Goal: Task Accomplishment & Management: Manage account settings

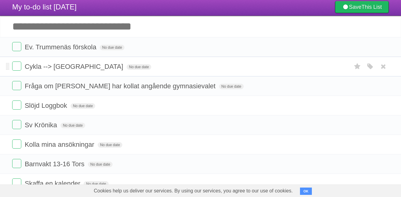
scroll to position [53, 0]
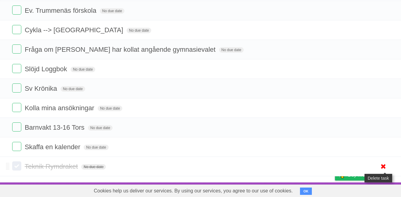
click at [383, 165] on icon at bounding box center [383, 166] width 9 height 10
click at [384, 165] on icon at bounding box center [383, 166] width 9 height 10
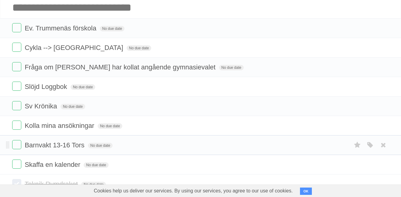
scroll to position [0, 0]
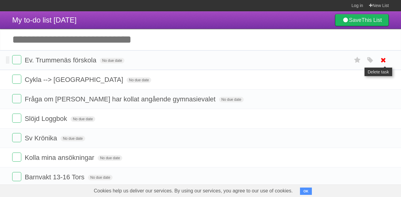
click at [385, 62] on icon at bounding box center [383, 60] width 9 height 10
click at [384, 64] on icon at bounding box center [383, 60] width 9 height 10
click at [353, 8] on link "Log in" at bounding box center [357, 5] width 12 height 11
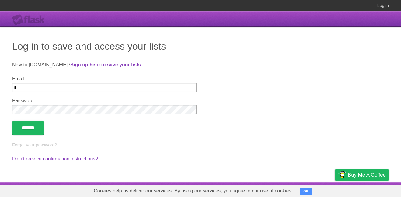
type input "**********"
click at [12, 120] on input "******" at bounding box center [28, 127] width 32 height 15
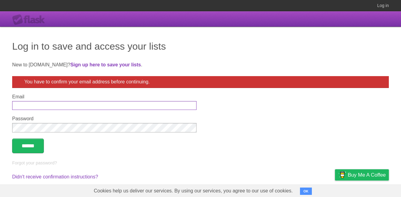
click at [91, 107] on input "Email" at bounding box center [104, 105] width 184 height 9
click at [79, 87] on div "You have to confirm your email address before continuing." at bounding box center [200, 82] width 377 height 12
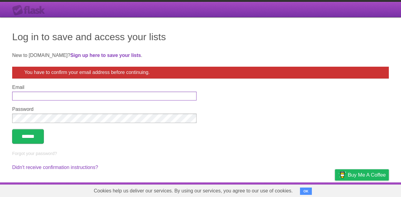
click at [76, 95] on input "Email" at bounding box center [104, 96] width 184 height 9
type input "*"
